Goal: Navigation & Orientation: Go to known website

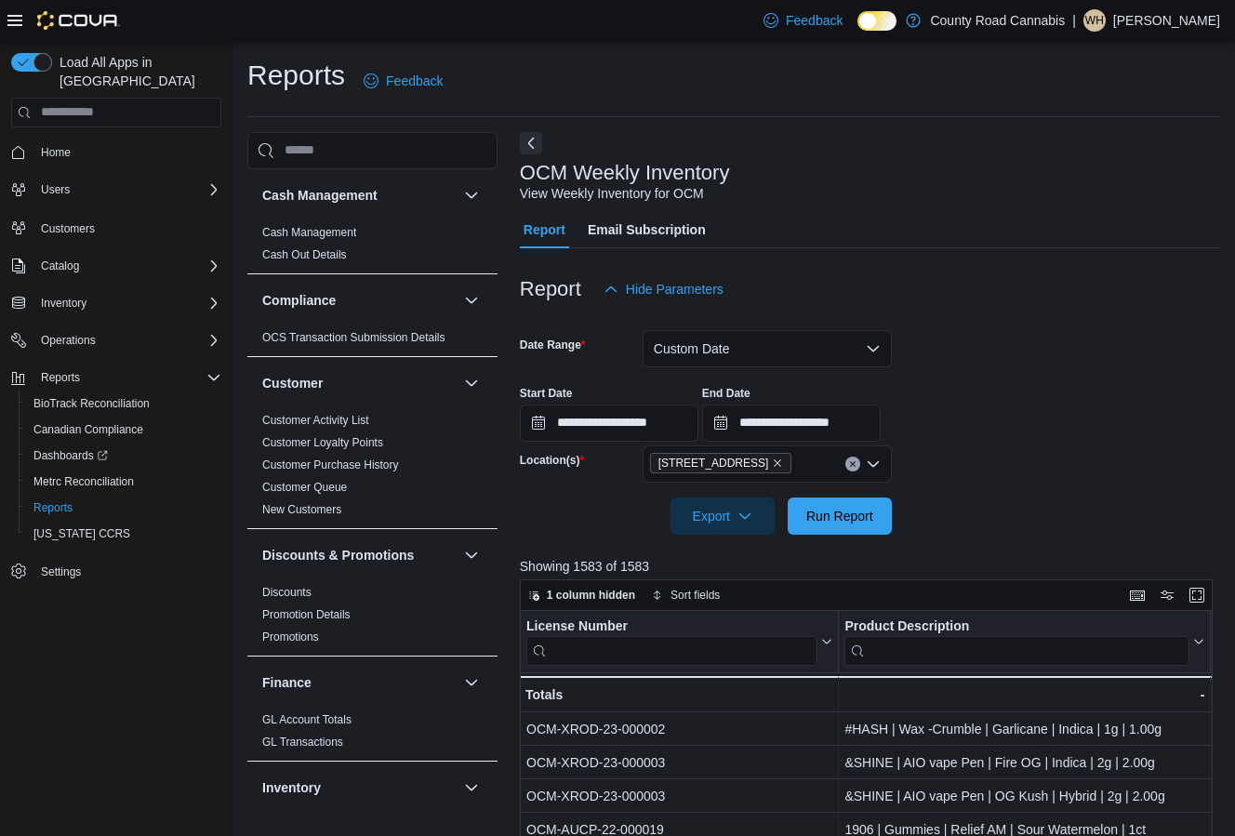
scroll to position [610, 0]
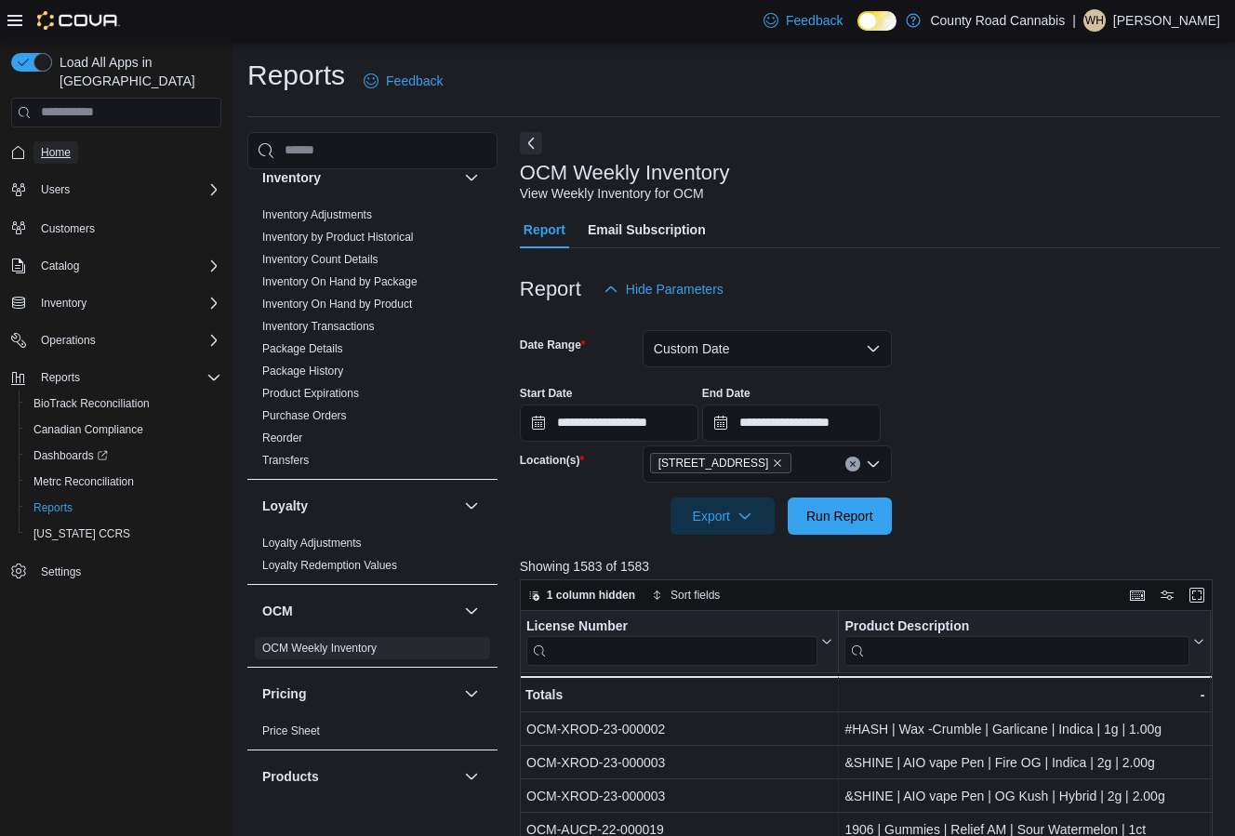
click at [47, 145] on span "Home" at bounding box center [56, 152] width 30 height 15
